Goal: Transaction & Acquisition: Download file/media

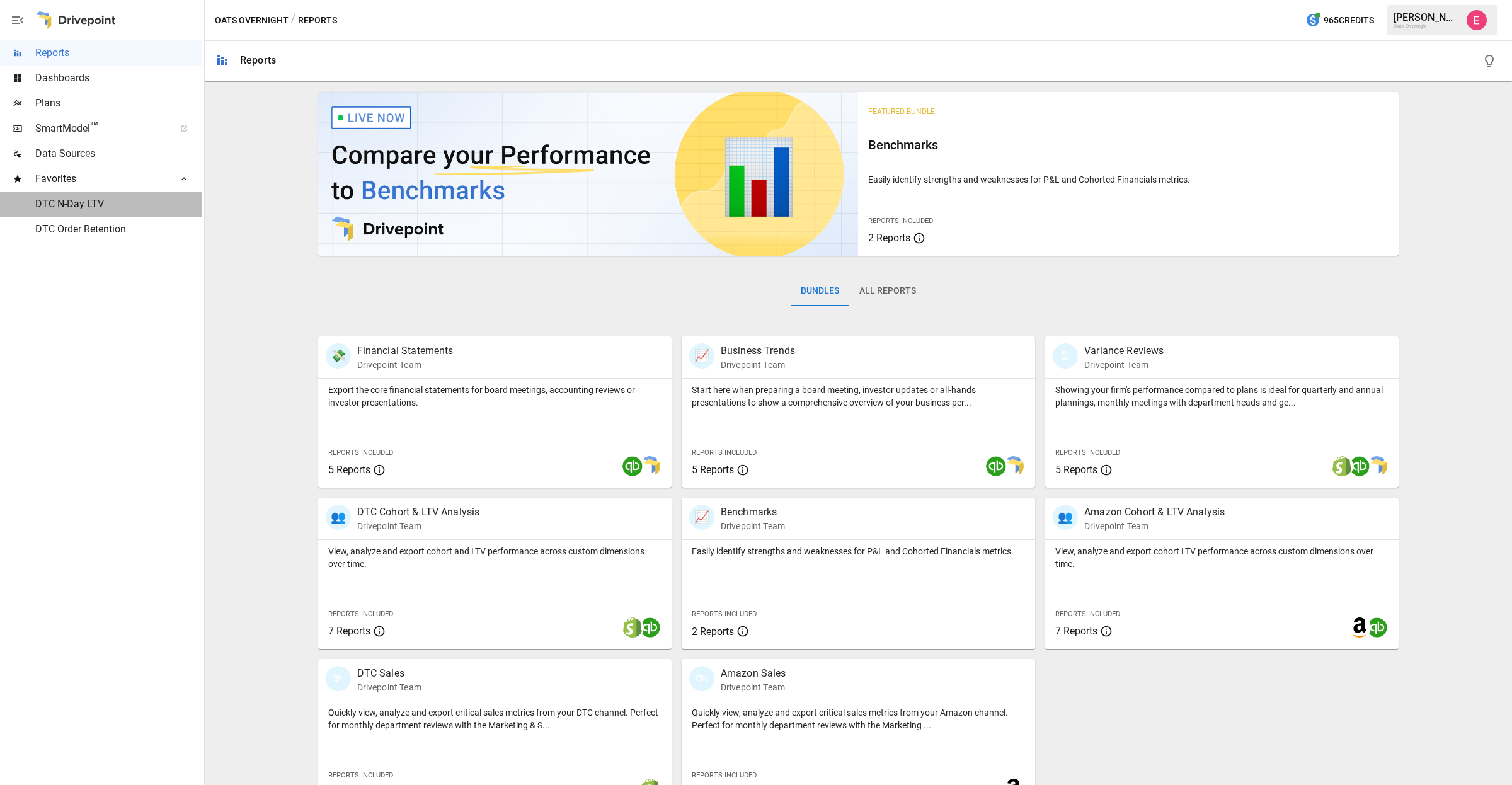
click at [109, 207] on span "DTC N-Day LTV" at bounding box center [118, 204] width 167 height 15
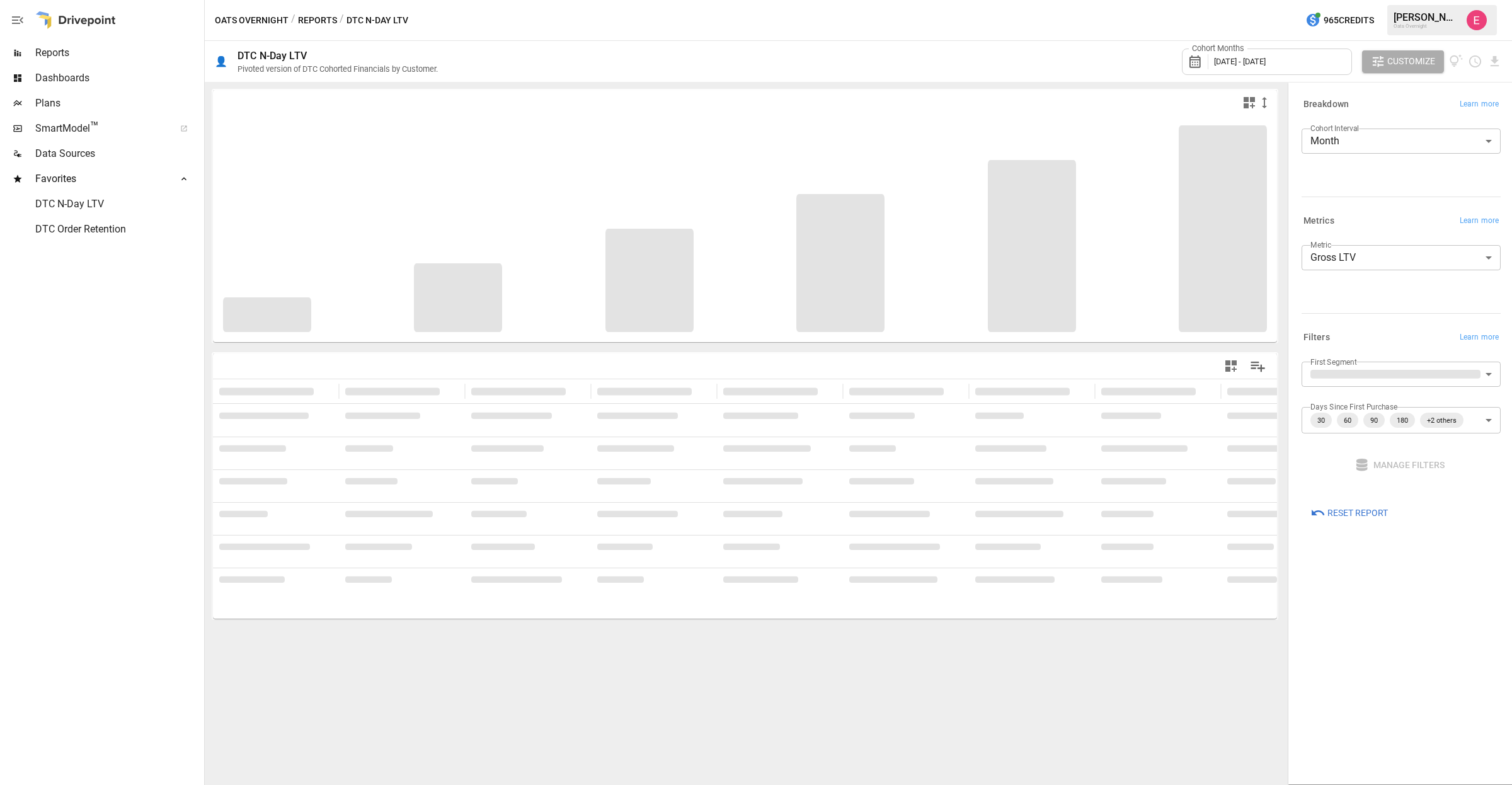
click at [1266, 59] on span "[DATE] - [DATE]" at bounding box center [1240, 61] width 52 height 9
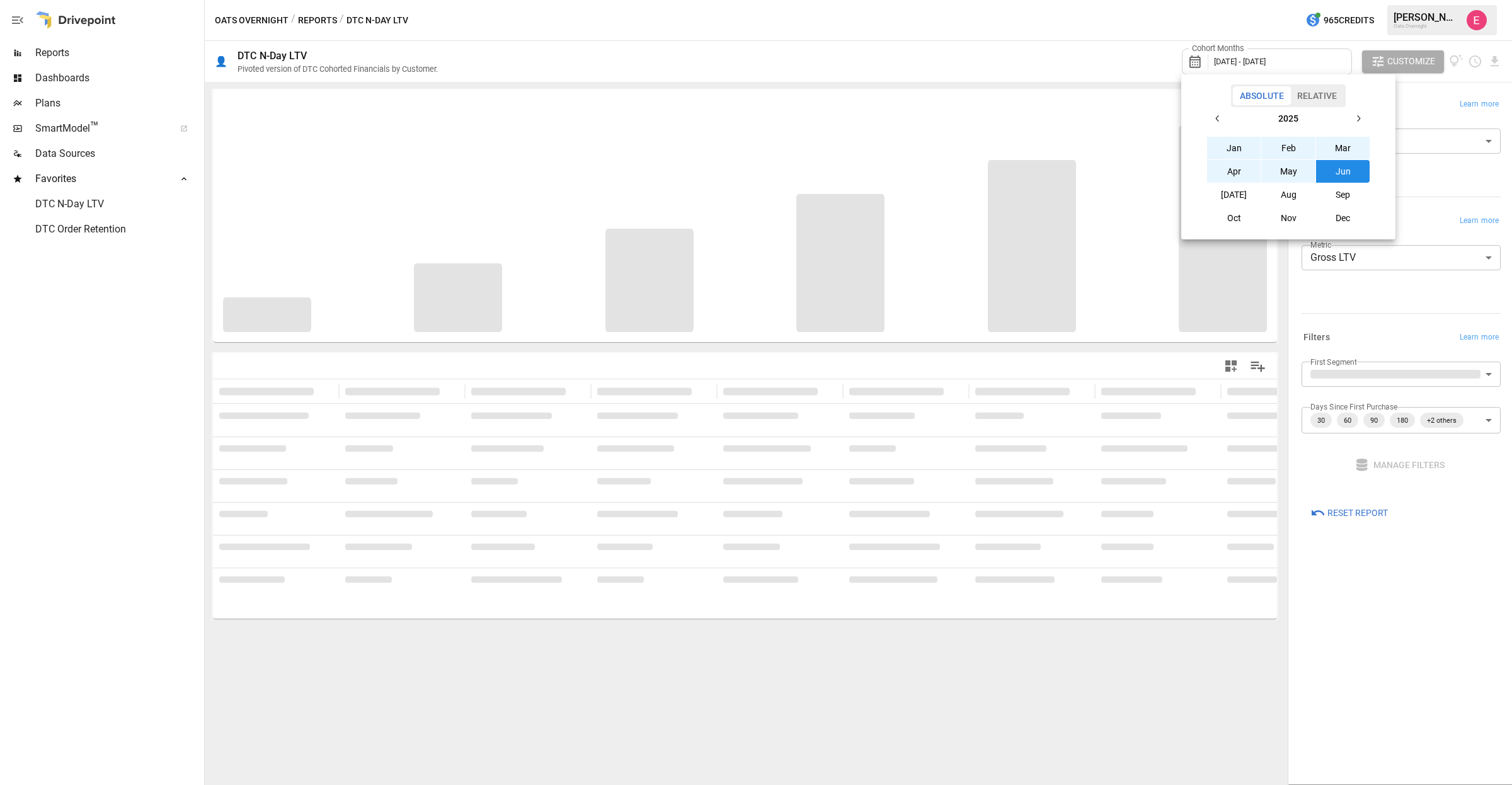
click at [1219, 111] on button "button" at bounding box center [1217, 118] width 23 height 23
click at [1286, 197] on button "Aug" at bounding box center [1288, 194] width 54 height 23
click at [1356, 116] on icon "button" at bounding box center [1359, 118] width 10 height 10
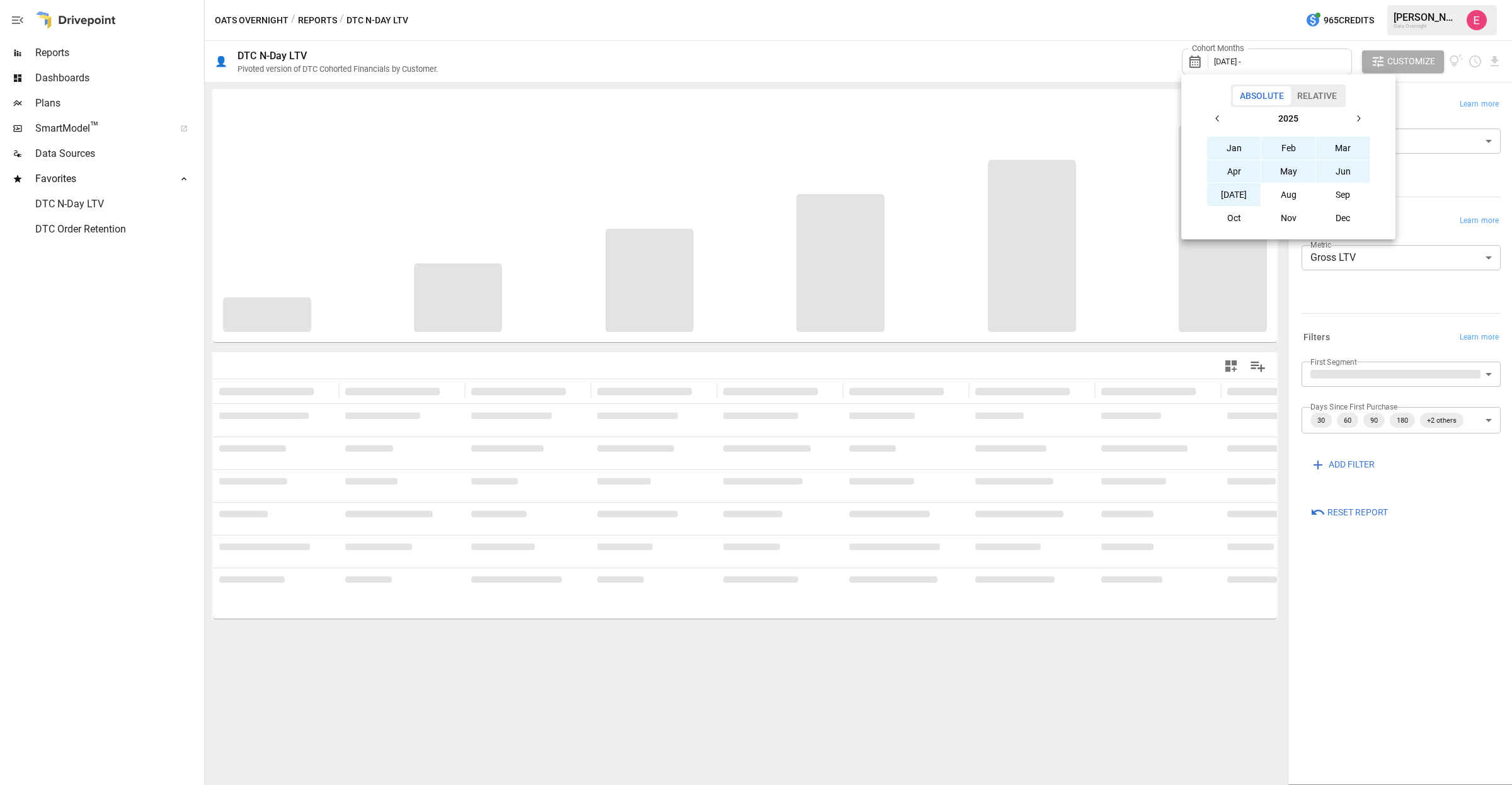
click at [1249, 194] on button "[DATE]" at bounding box center [1234, 194] width 54 height 23
click at [1100, 51] on div at bounding box center [756, 392] width 1512 height 785
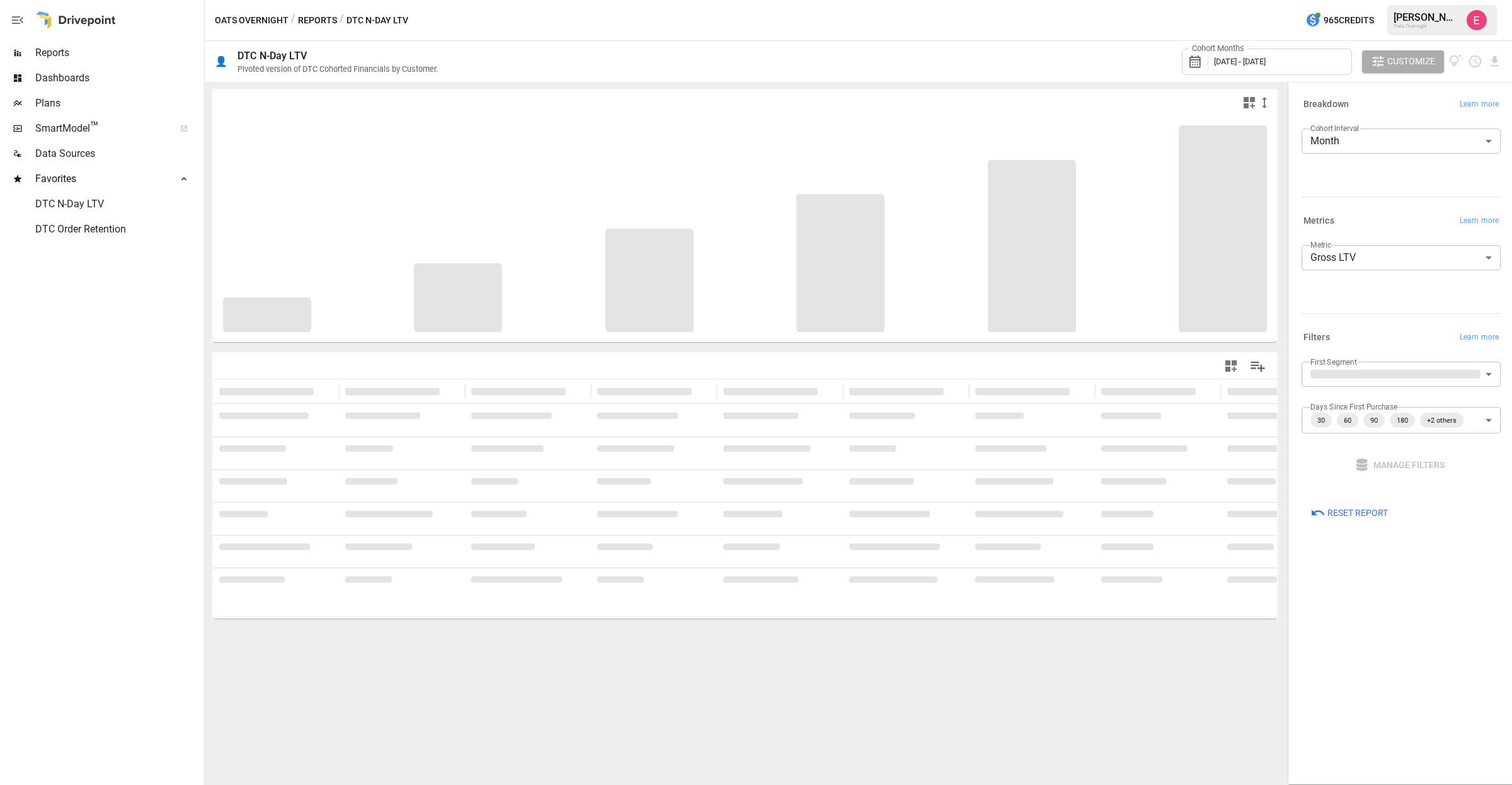
click at [1143, 62] on div "Cohort Months [DATE] - [DATE] Customize" at bounding box center [978, 61] width 1049 height 41
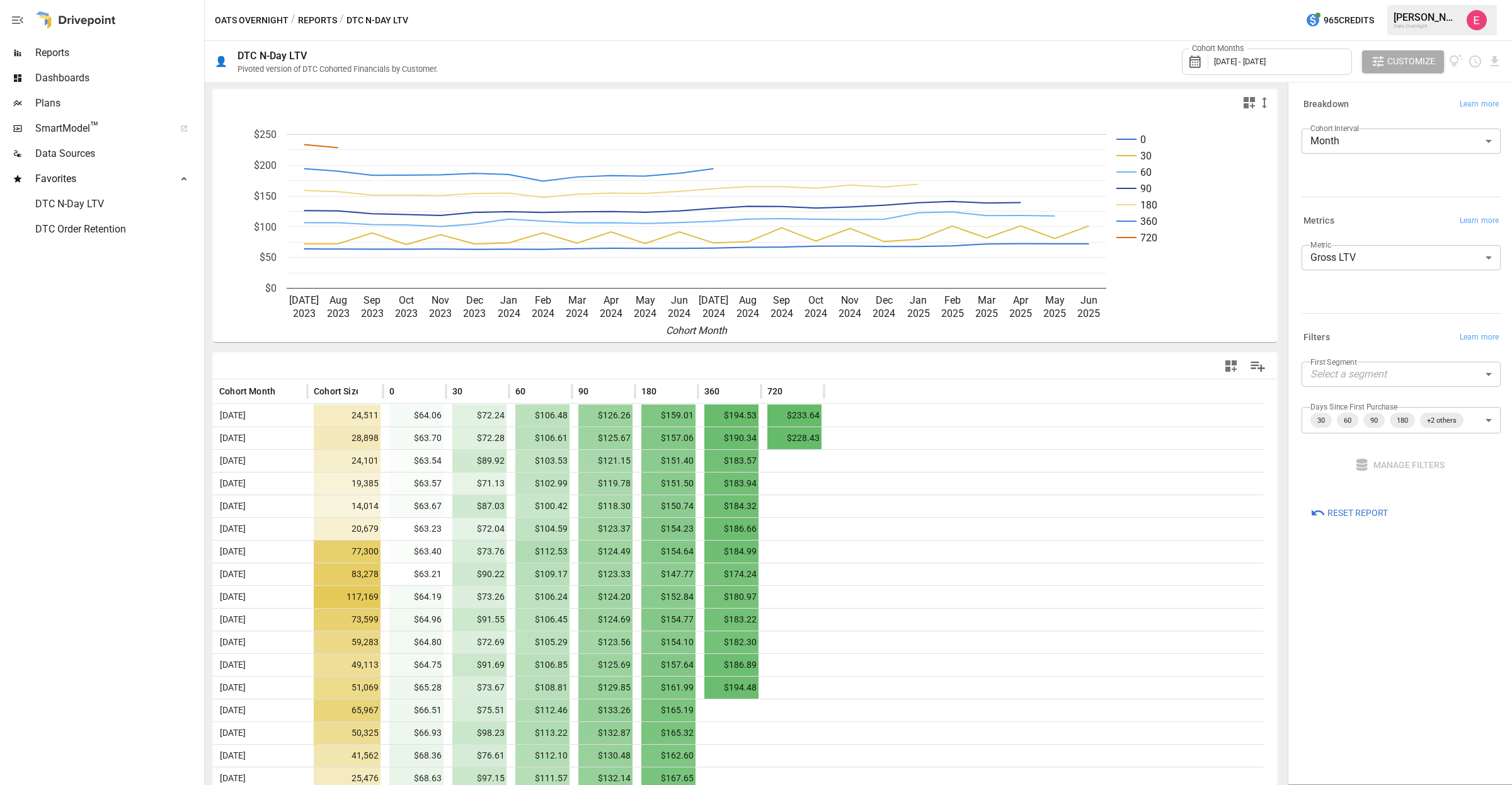
click at [1323, 65] on div "Cohort Months [DATE] - [DATE]" at bounding box center [1267, 62] width 170 height 27
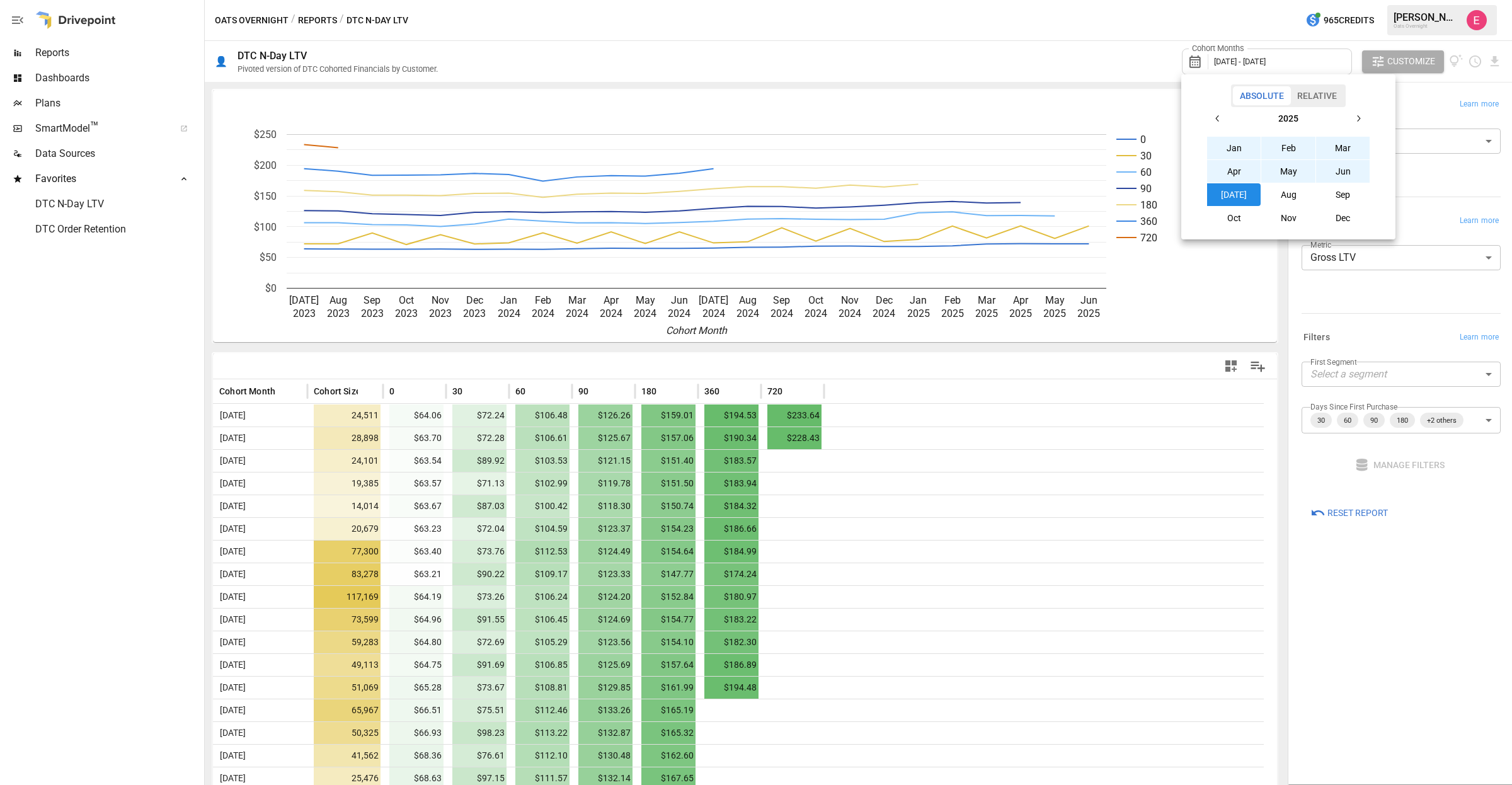
click at [1394, 62] on div at bounding box center [756, 392] width 1512 height 785
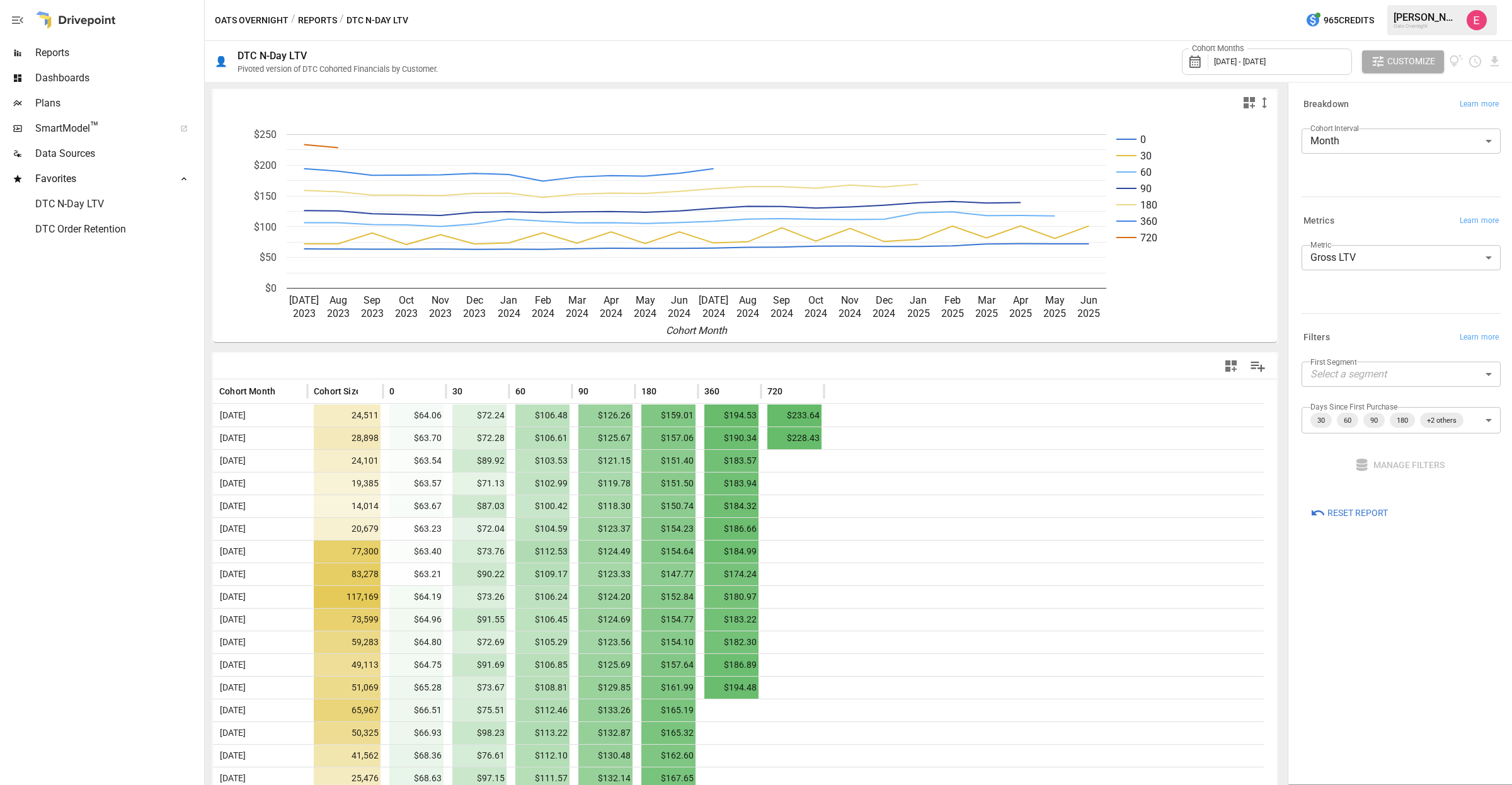
click at [1394, 62] on span "Customize" at bounding box center [1411, 61] width 48 height 16
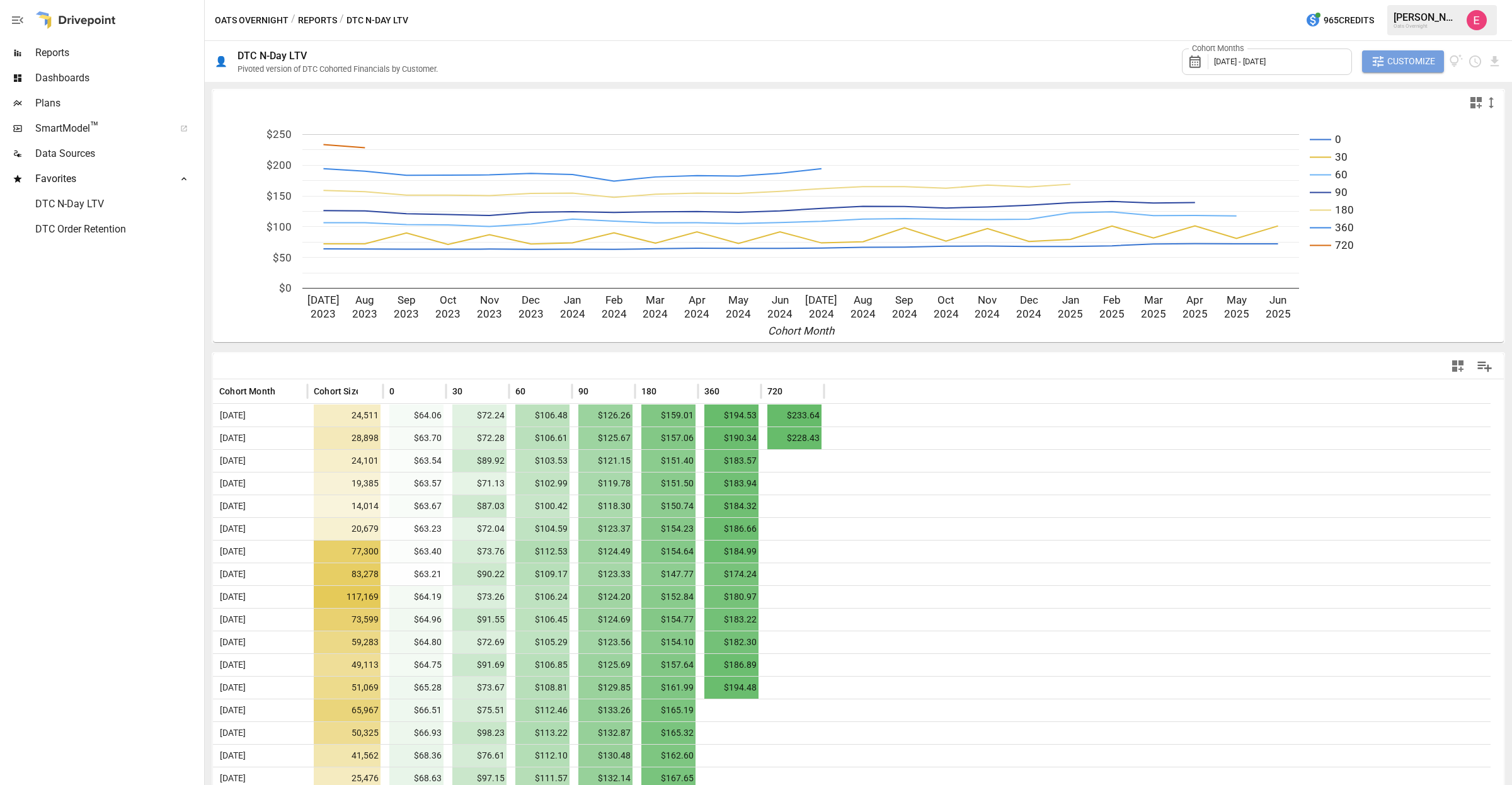
click at [1389, 54] on span "Customize" at bounding box center [1411, 61] width 48 height 16
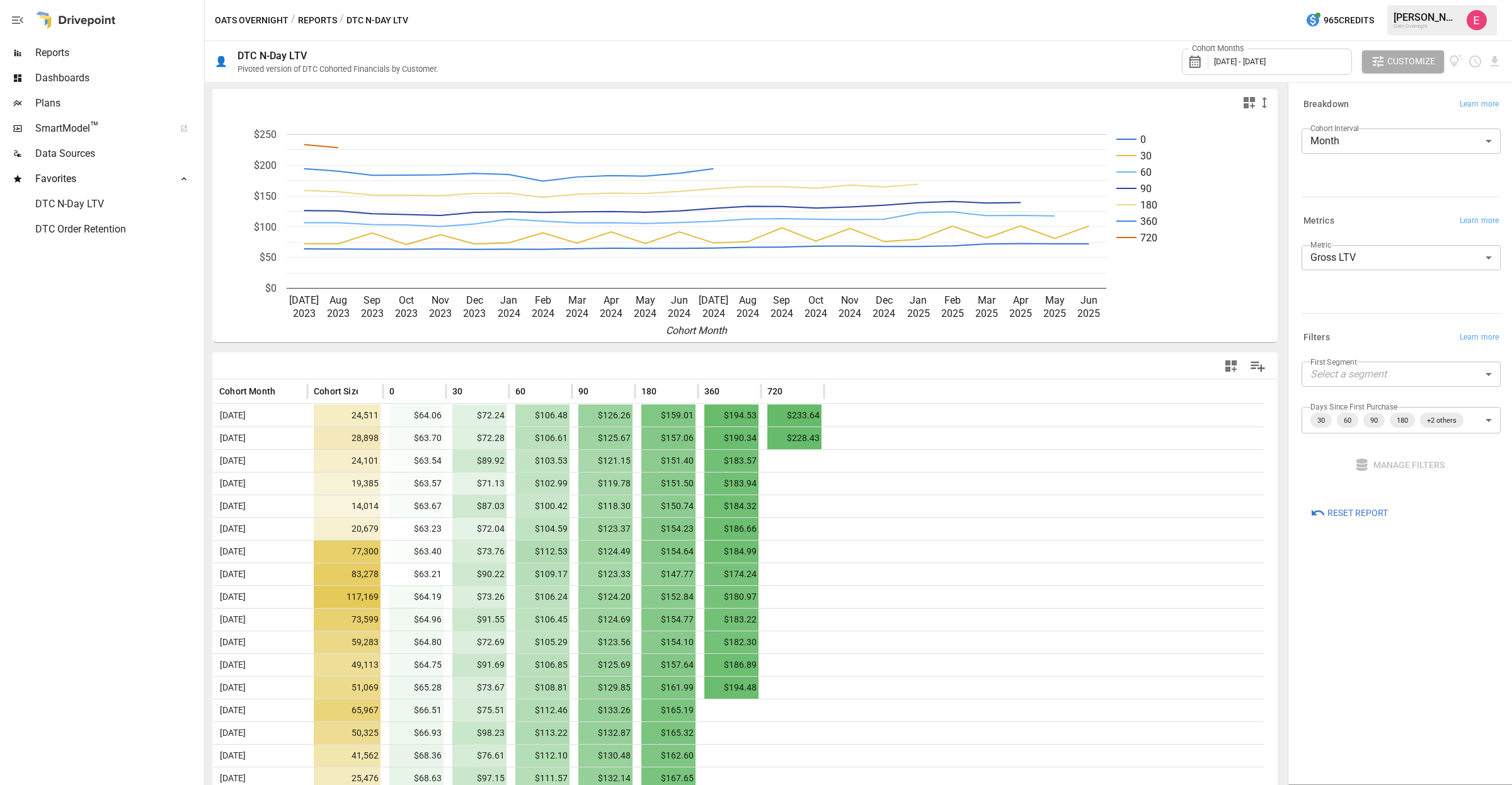
click at [1257, 59] on span "[DATE] - [DATE]" at bounding box center [1240, 61] width 52 height 9
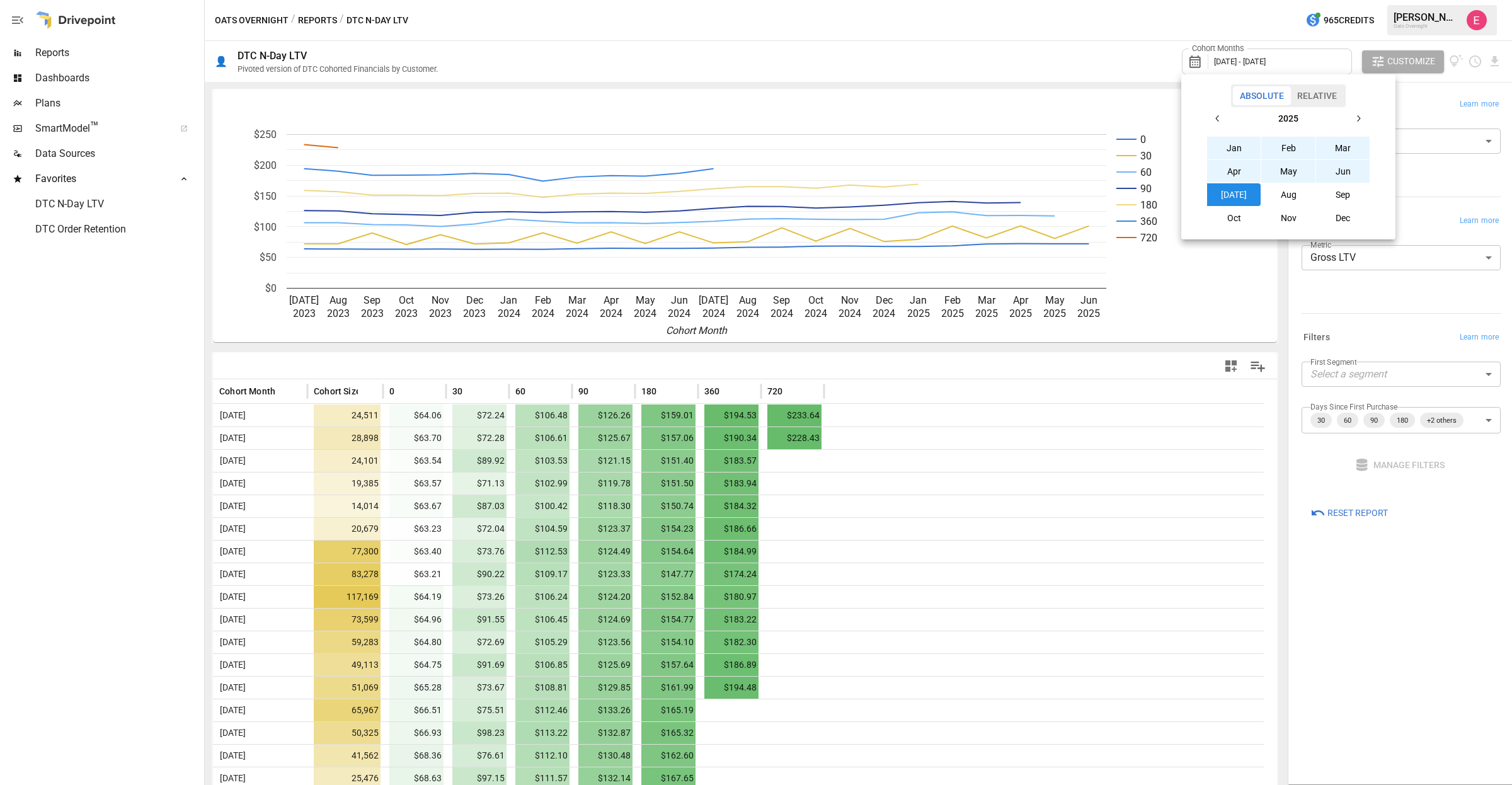
click at [1219, 111] on button "button" at bounding box center [1217, 118] width 23 height 23
click at [1283, 192] on button "Aug" at bounding box center [1288, 194] width 54 height 23
click at [1366, 117] on button "button" at bounding box center [1358, 118] width 23 height 23
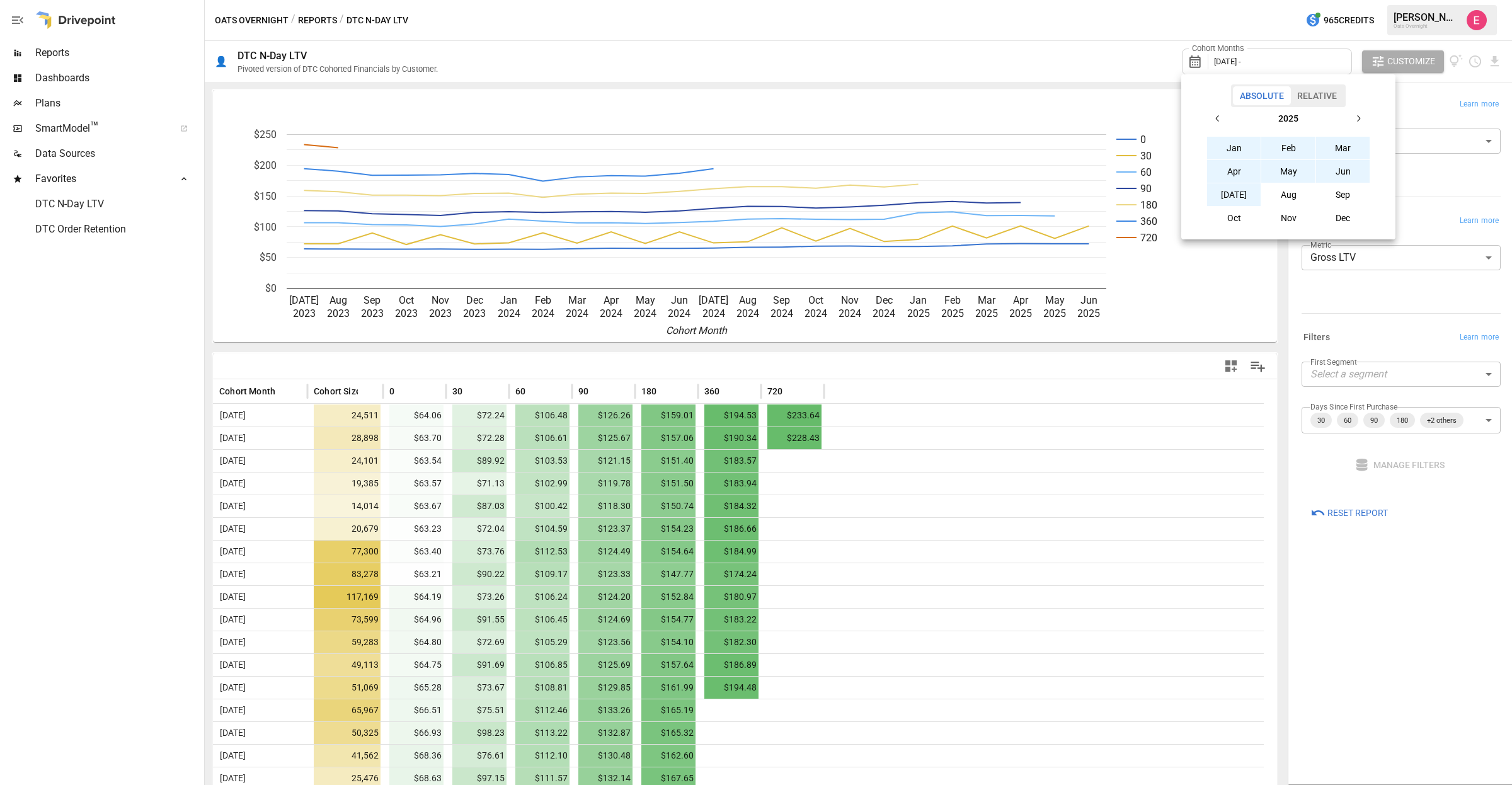
click at [1245, 189] on button "[DATE]" at bounding box center [1234, 194] width 54 height 23
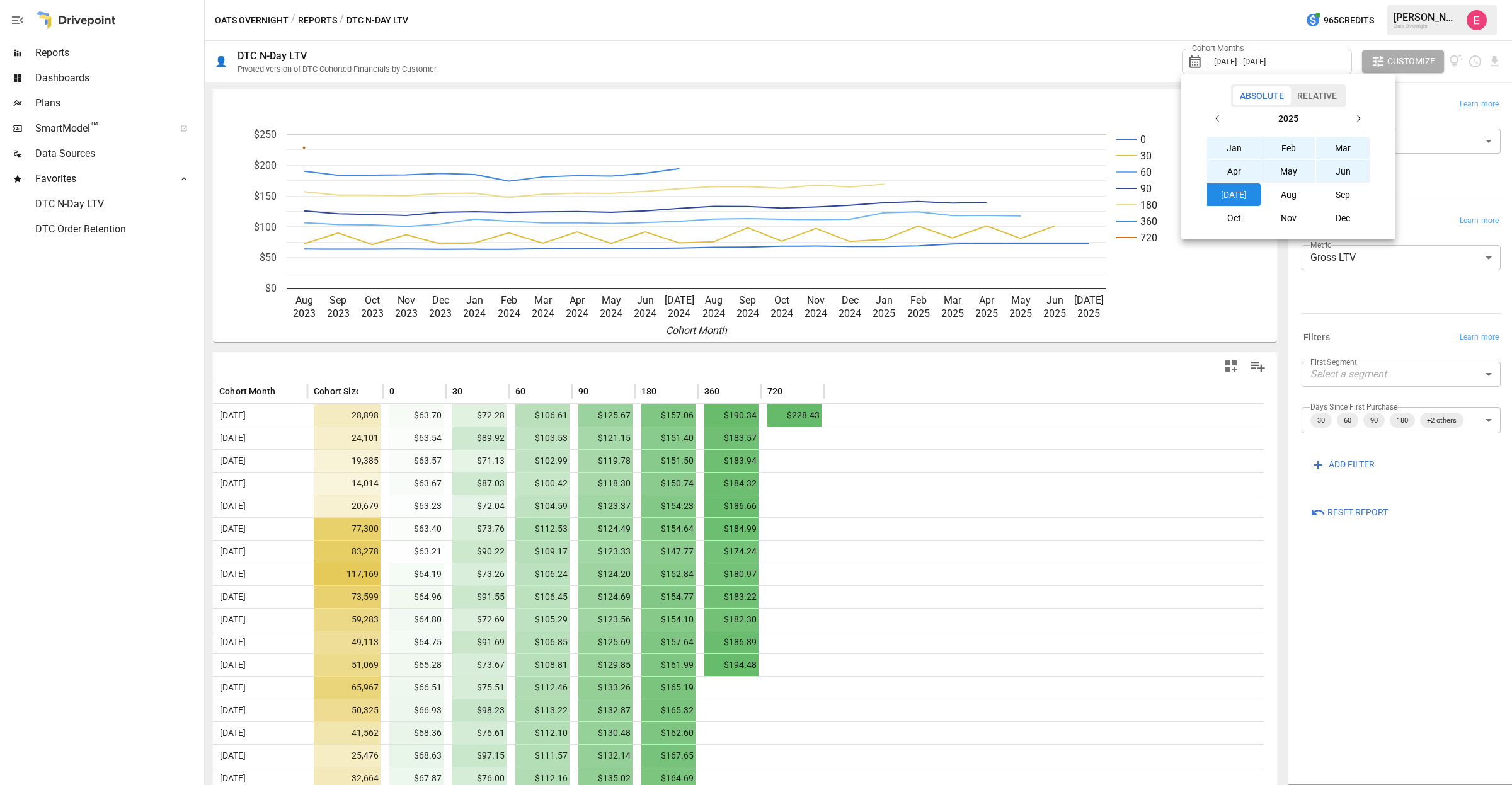
drag, startPoint x: 1272, startPoint y: 621, endPoint x: 1281, endPoint y: 644, distance: 24.7
click at [1281, 642] on div at bounding box center [756, 392] width 1512 height 785
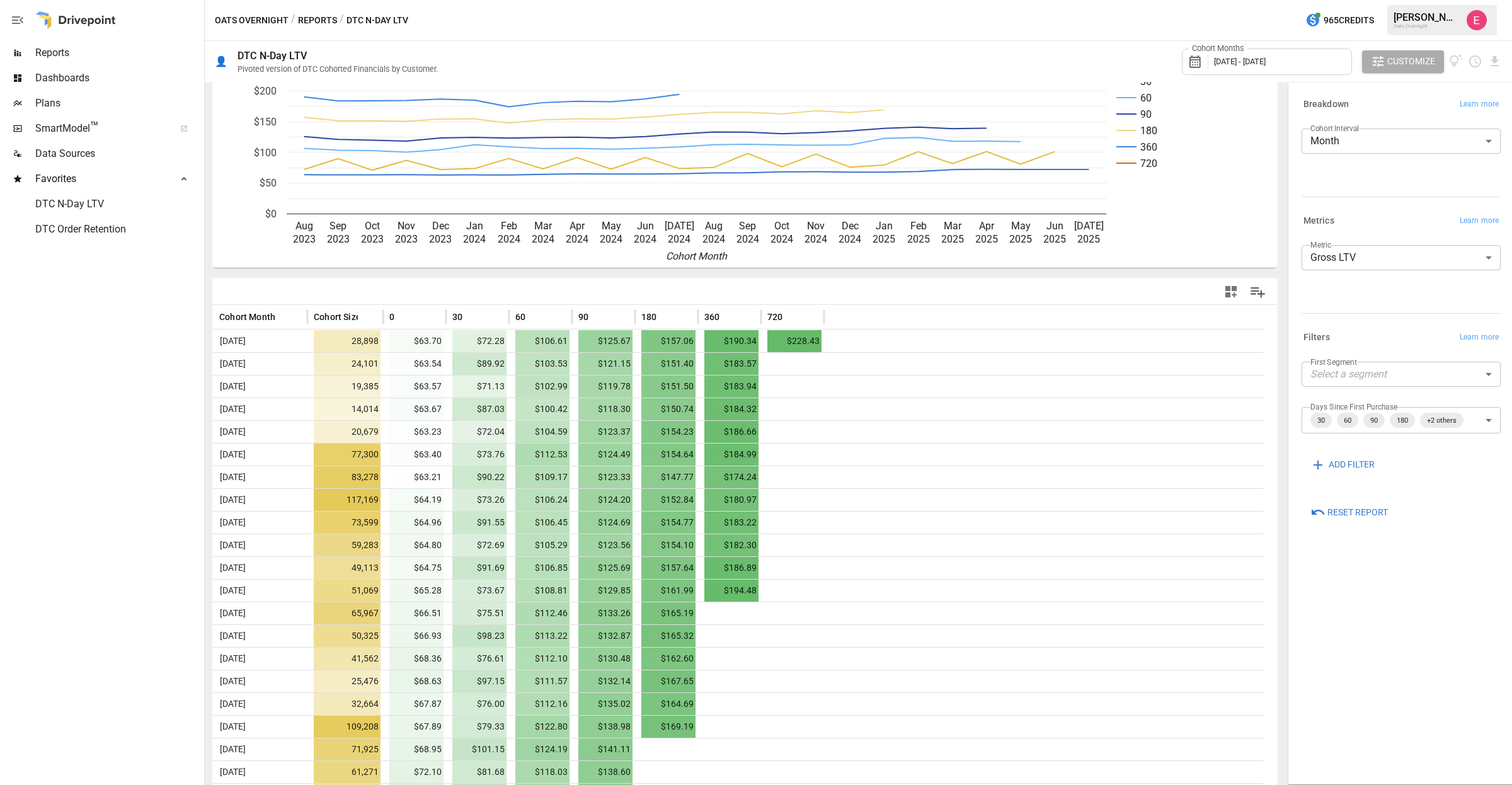
scroll to position [169, 0]
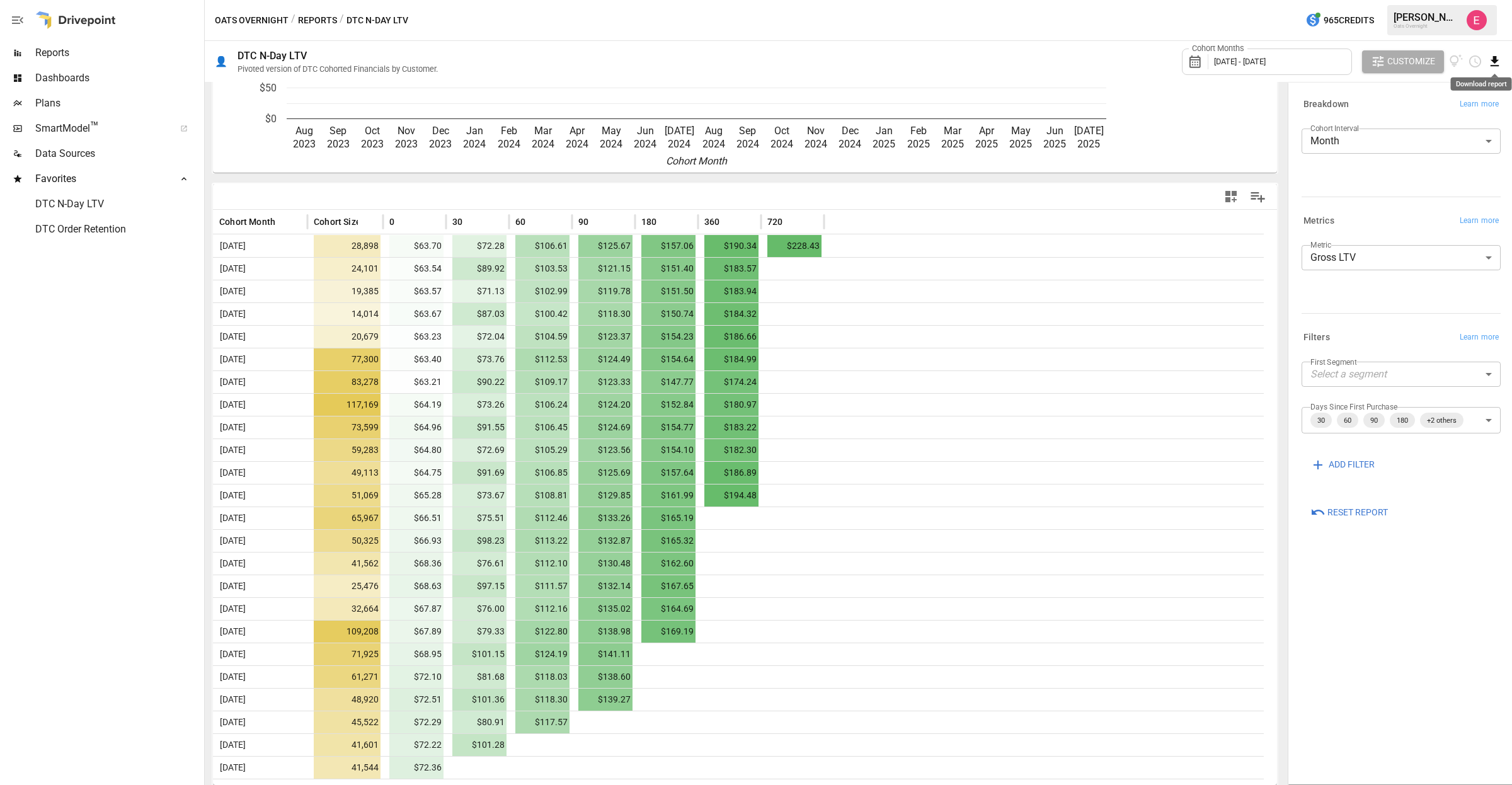
click at [1490, 55] on icon "Download report" at bounding box center [1494, 61] width 14 height 14
click at [1468, 107] on li "Download as CSV" at bounding box center [1453, 111] width 101 height 25
